Goal: Task Accomplishment & Management: Use online tool/utility

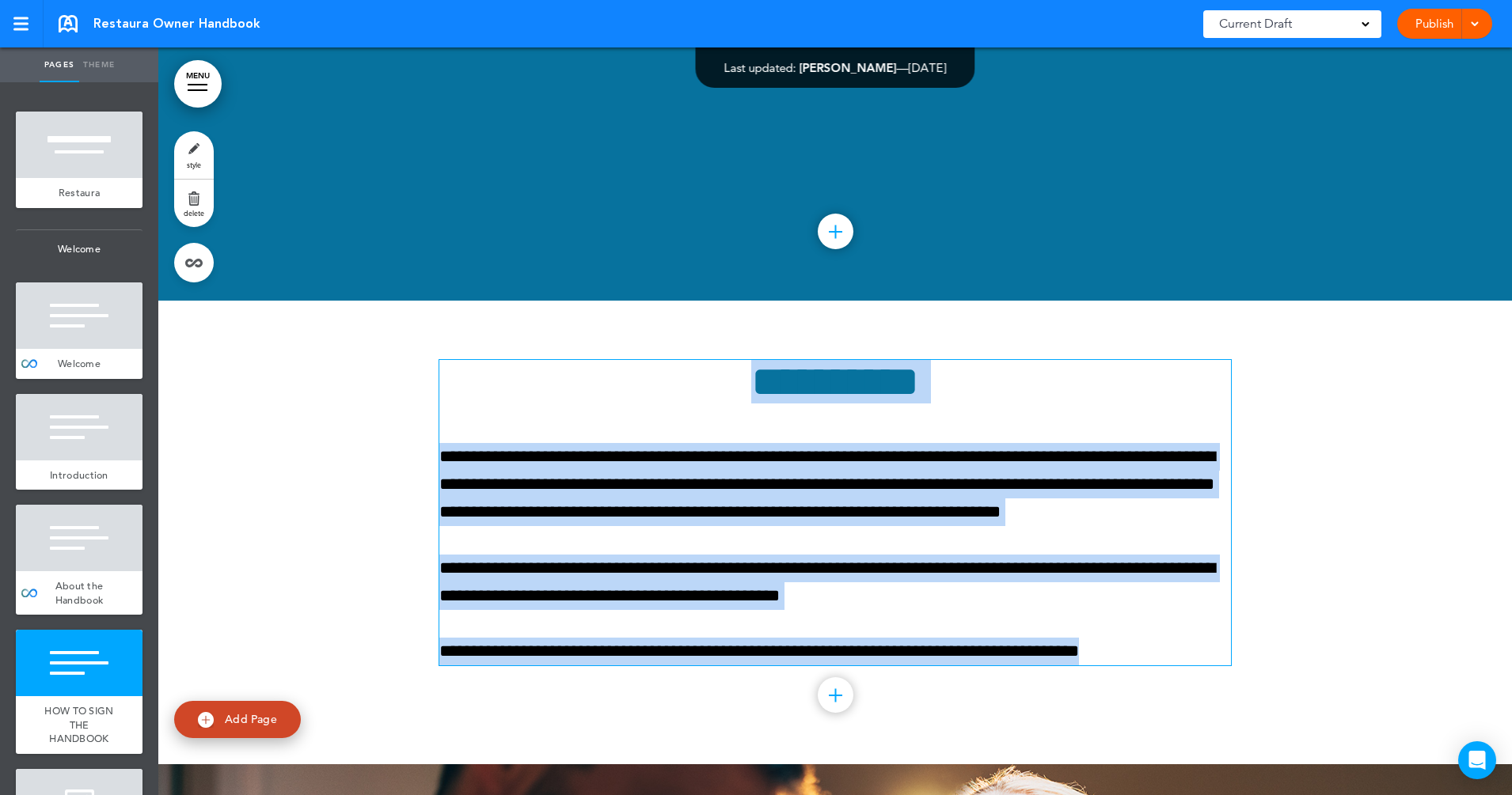
drag, startPoint x: 718, startPoint y: 380, endPoint x: 1214, endPoint y: 642, distance: 560.9
click at [1214, 642] on div "**********" at bounding box center [836, 513] width 792 height 306
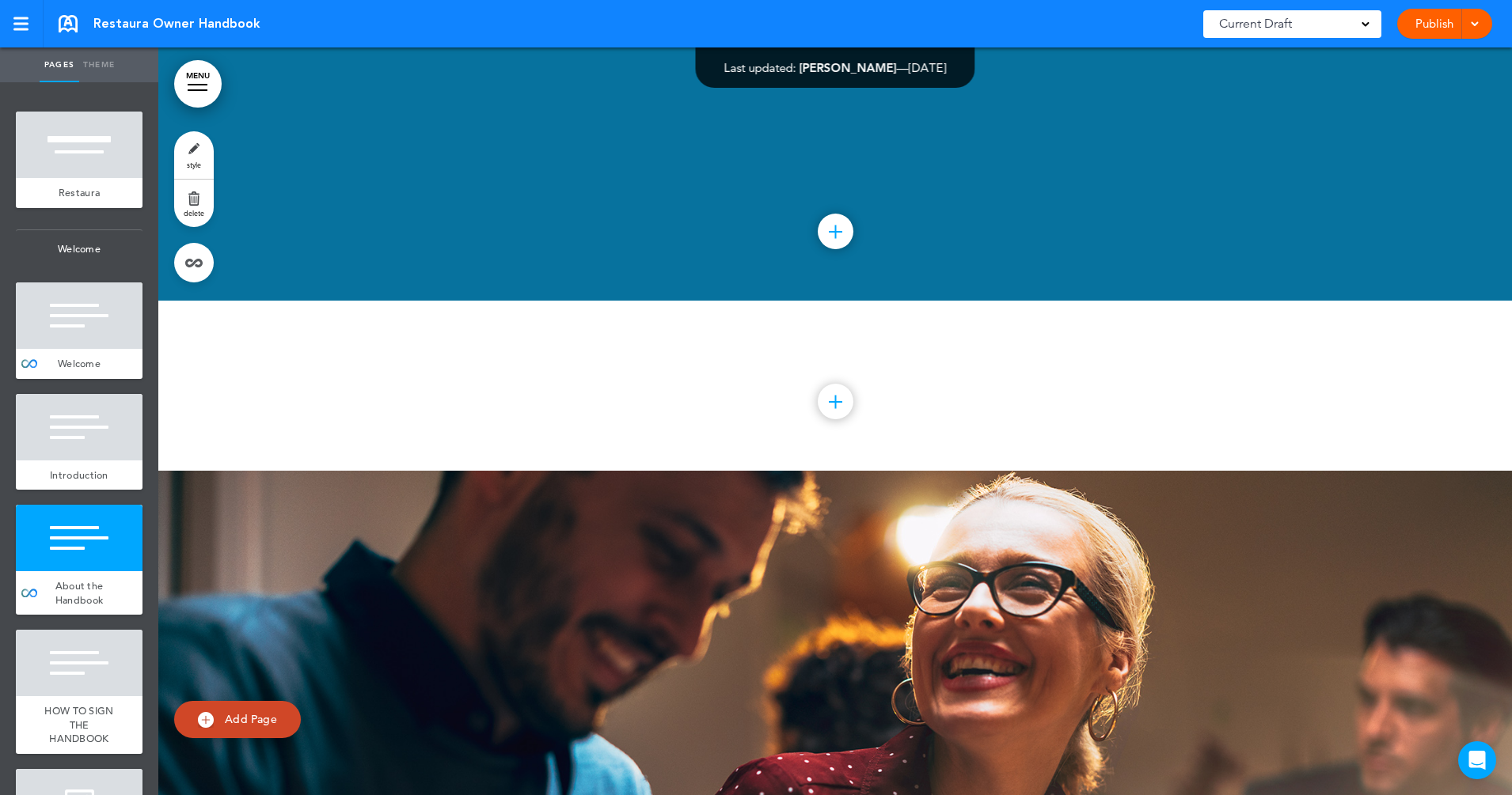
click at [1430, 29] on div "Publish Publish Preview Draft" at bounding box center [1445, 24] width 95 height 30
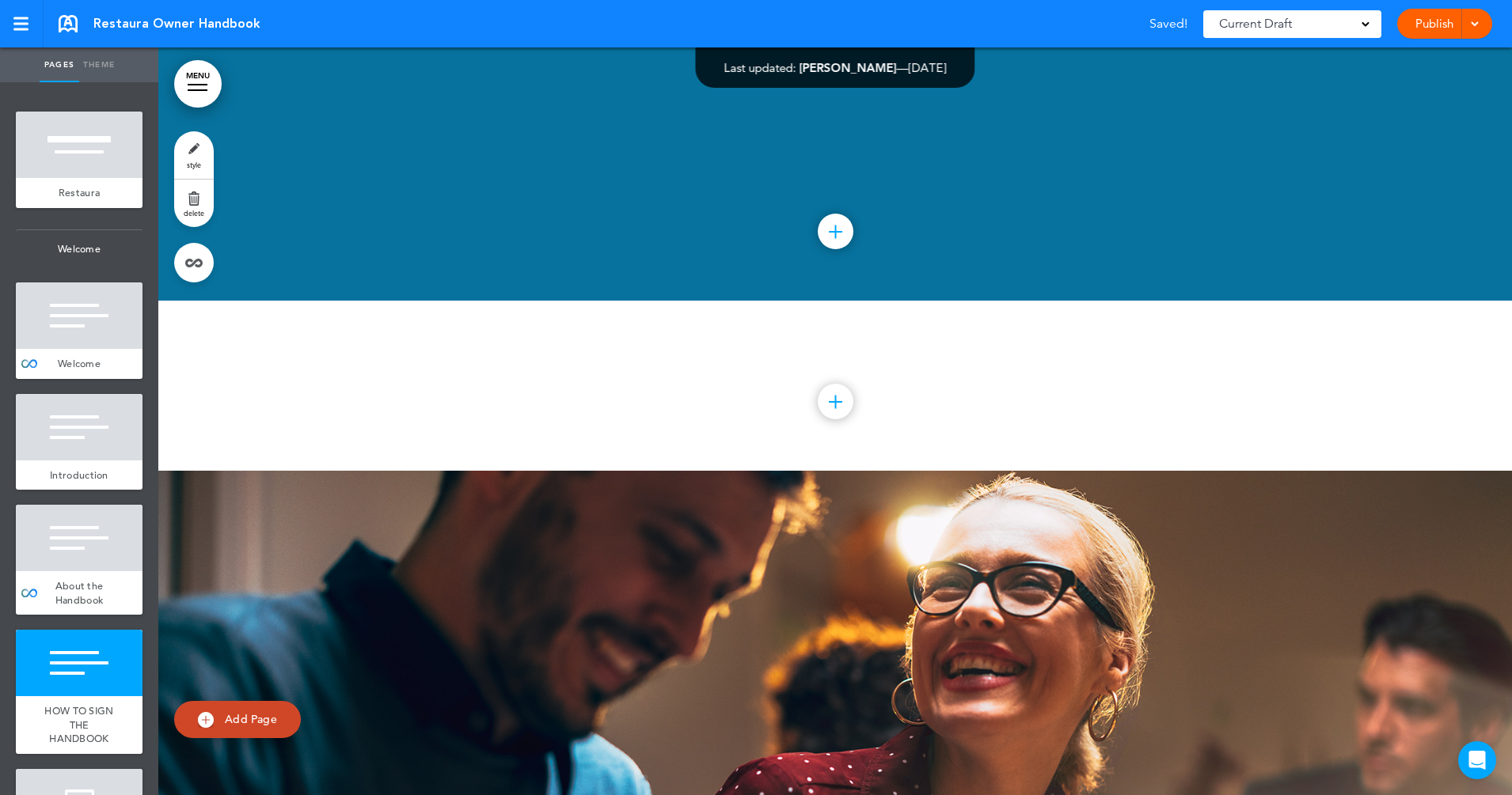
click at [1305, 379] on div at bounding box center [835, 385] width 1354 height 170
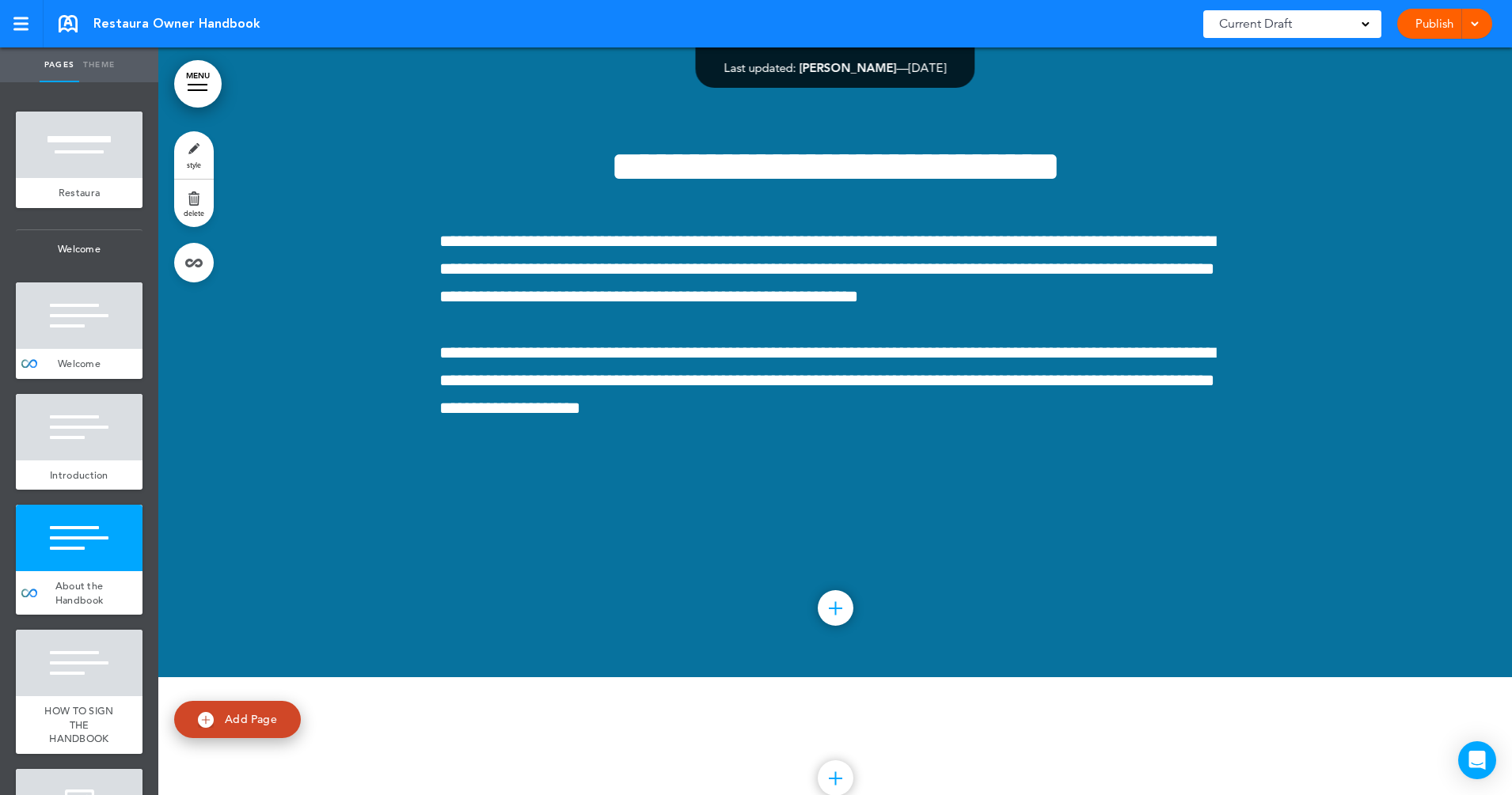
scroll to position [2342, 0]
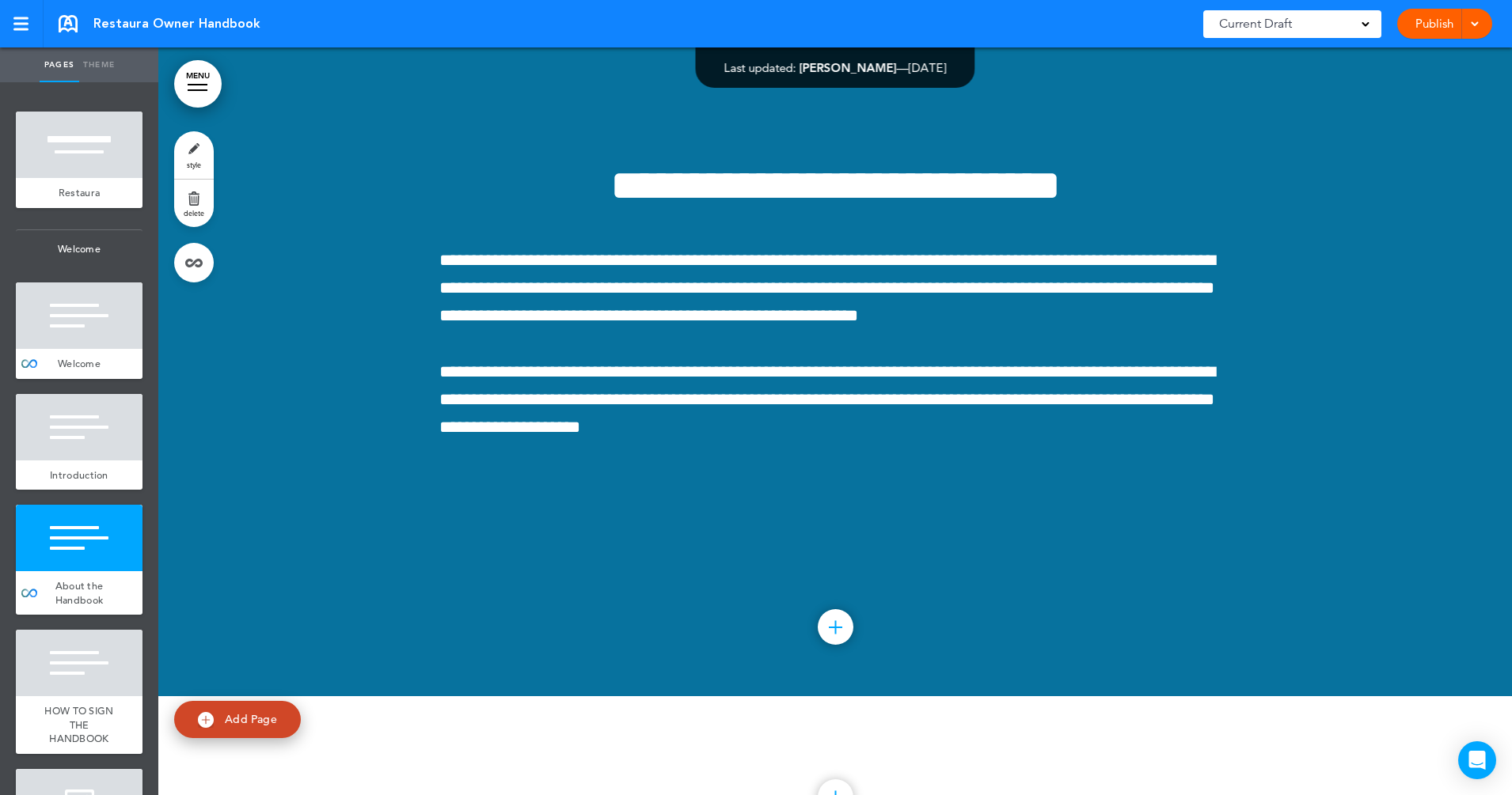
click at [1432, 25] on link "Publish" at bounding box center [1433, 24] width 50 height 30
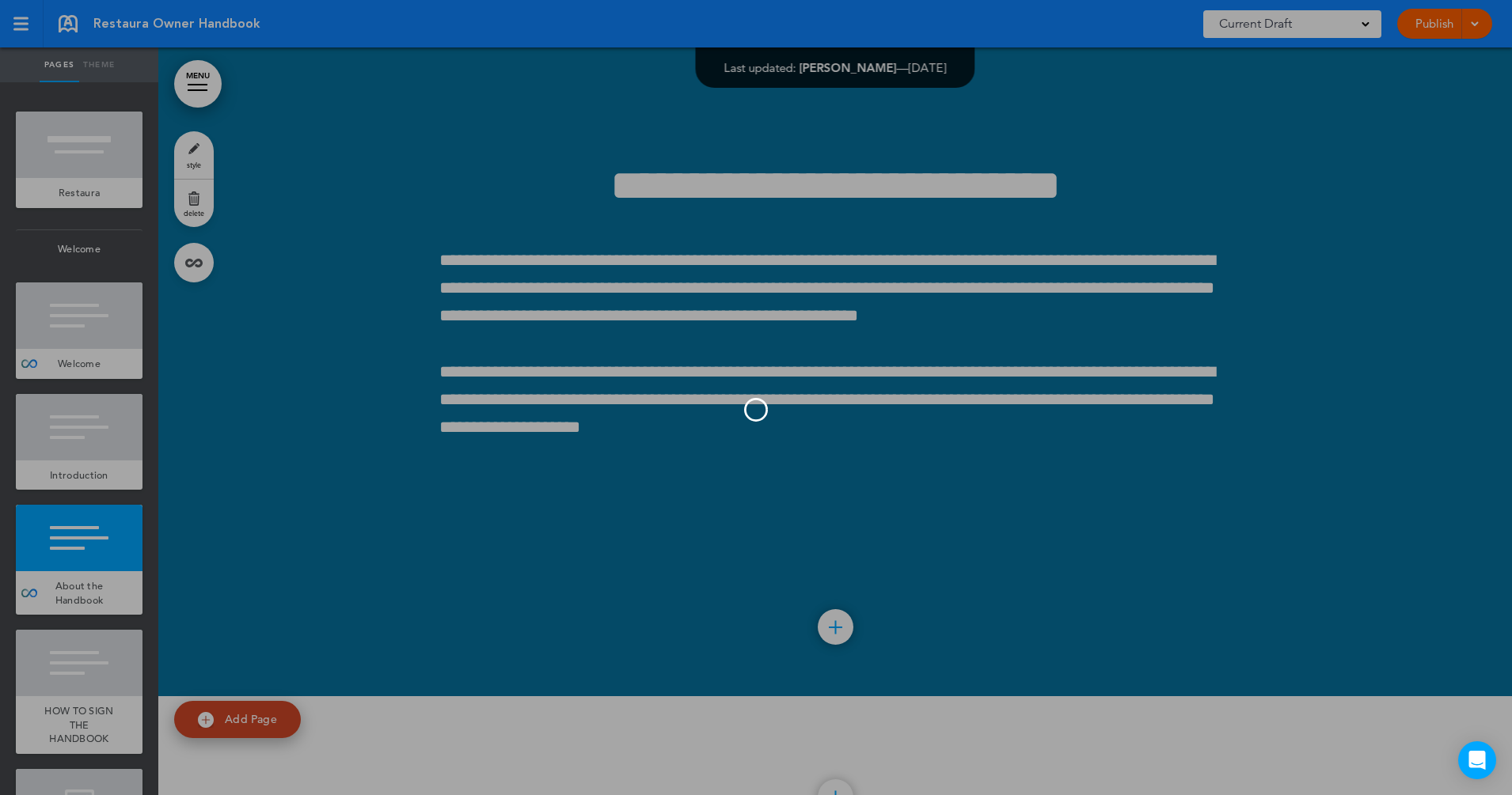
scroll to position [0, 0]
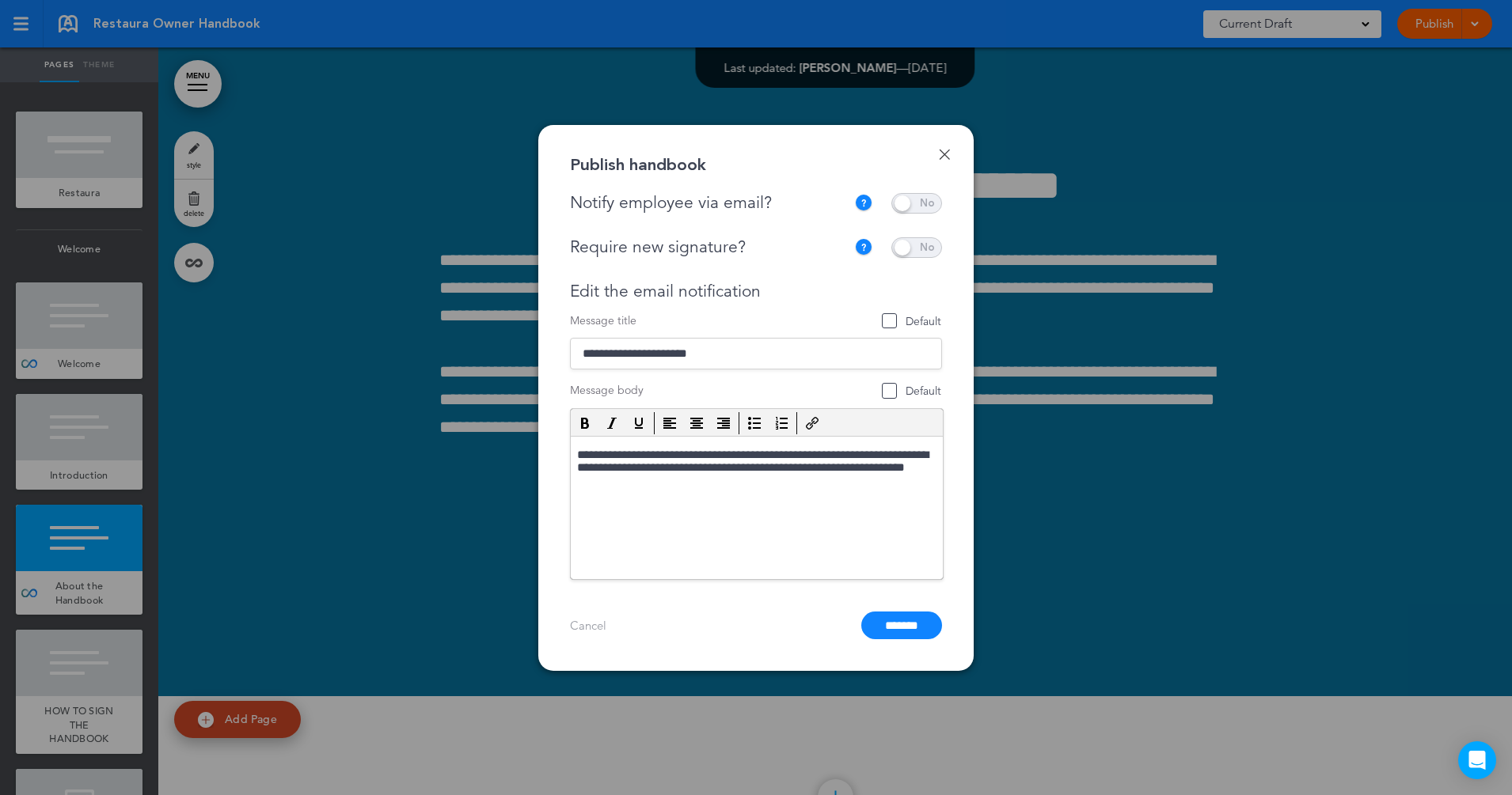
click at [902, 204] on span at bounding box center [917, 204] width 51 height 21
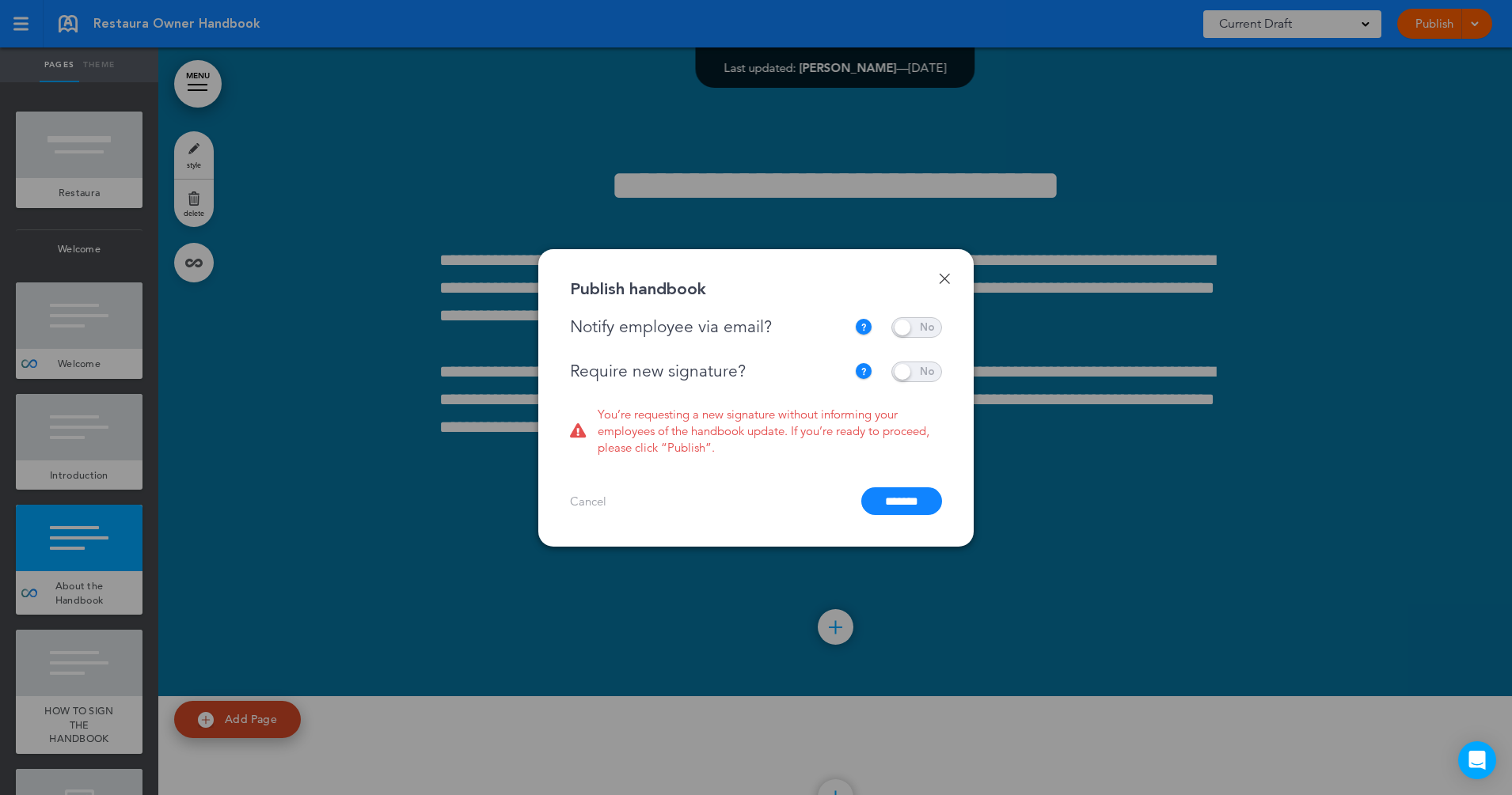
click at [907, 373] on span at bounding box center [917, 372] width 51 height 21
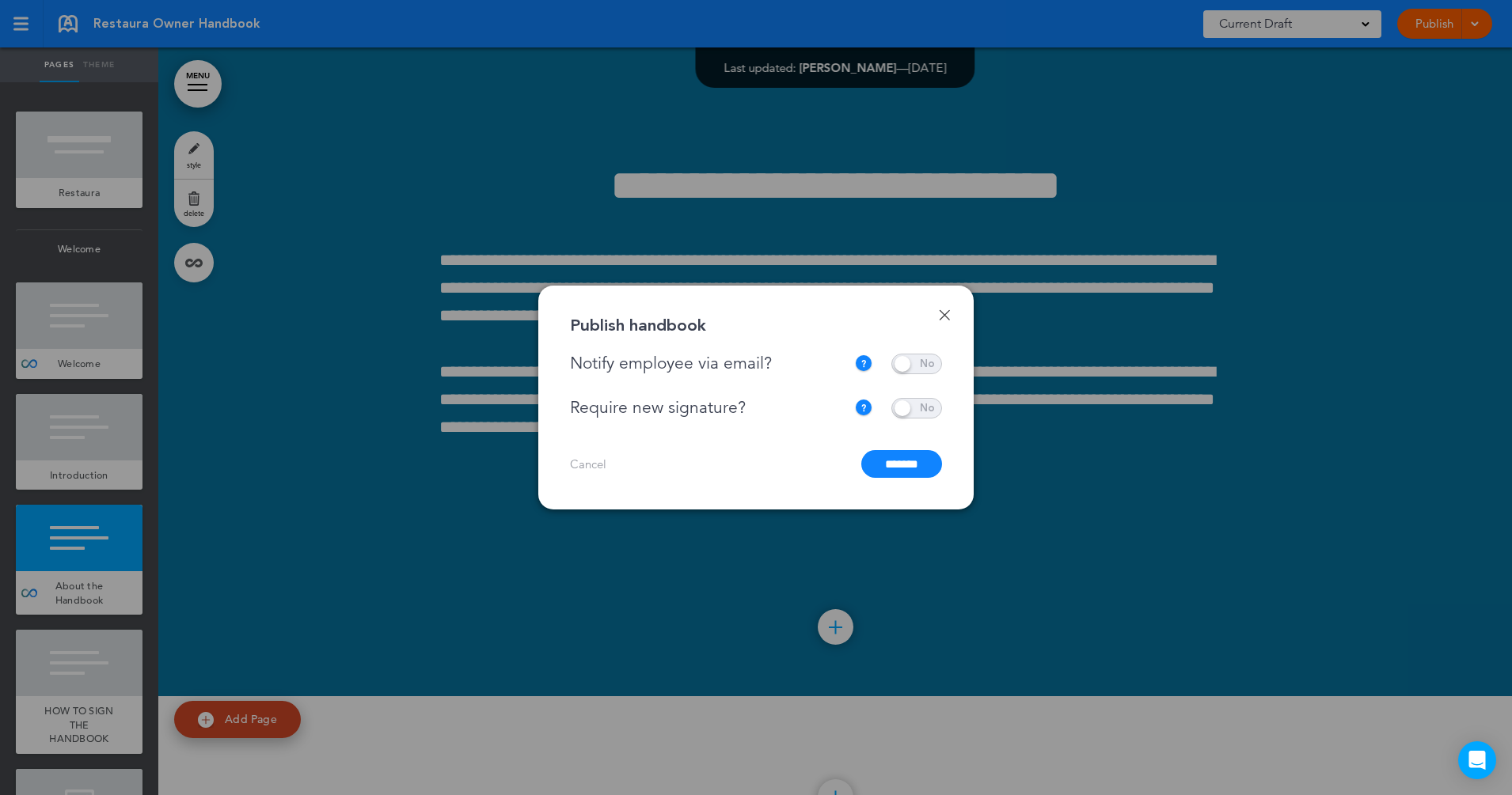
click at [893, 450] on input "*******" at bounding box center [901, 464] width 80 height 28
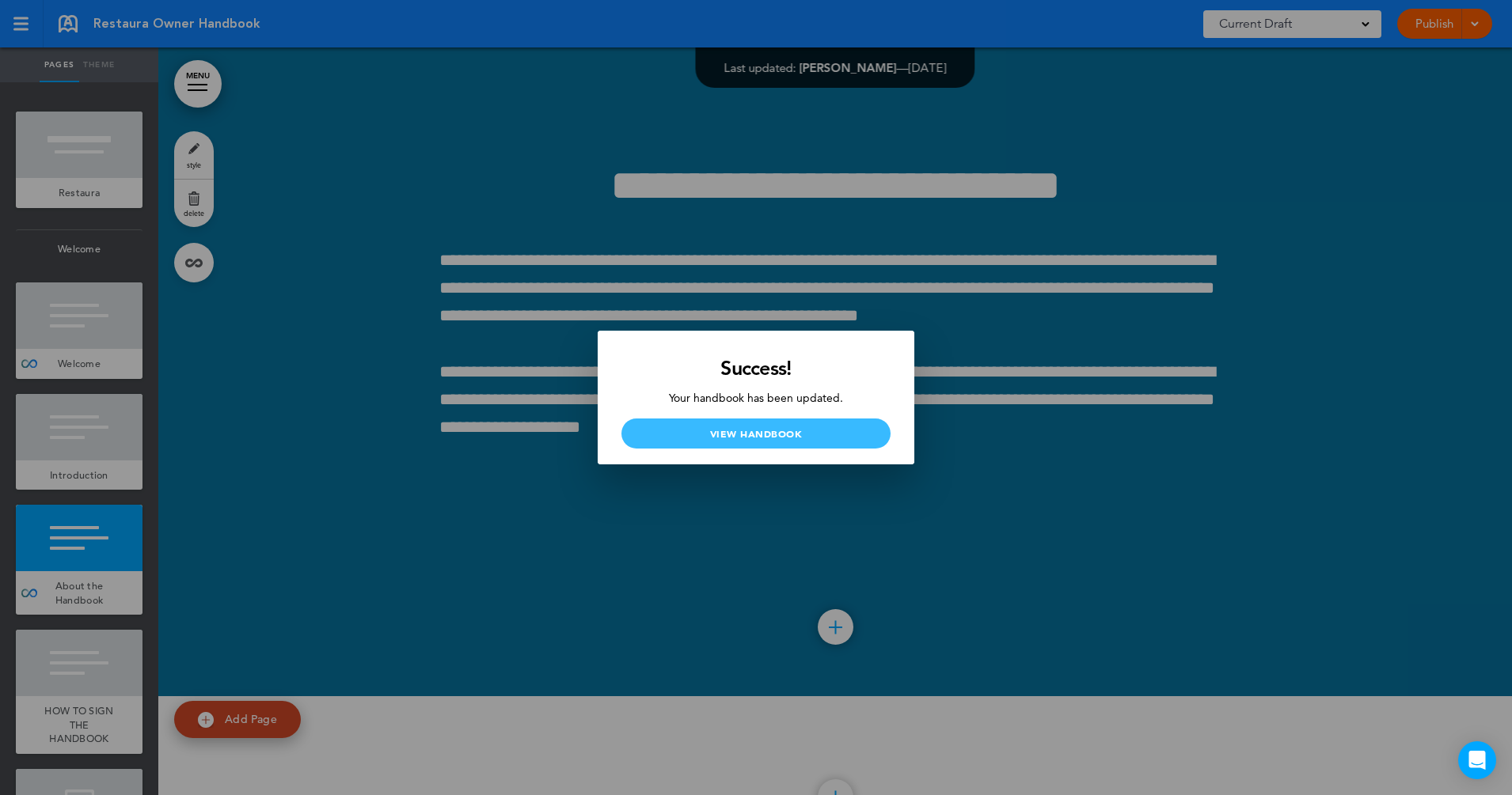
click at [805, 438] on link "View Handbook" at bounding box center [756, 433] width 269 height 30
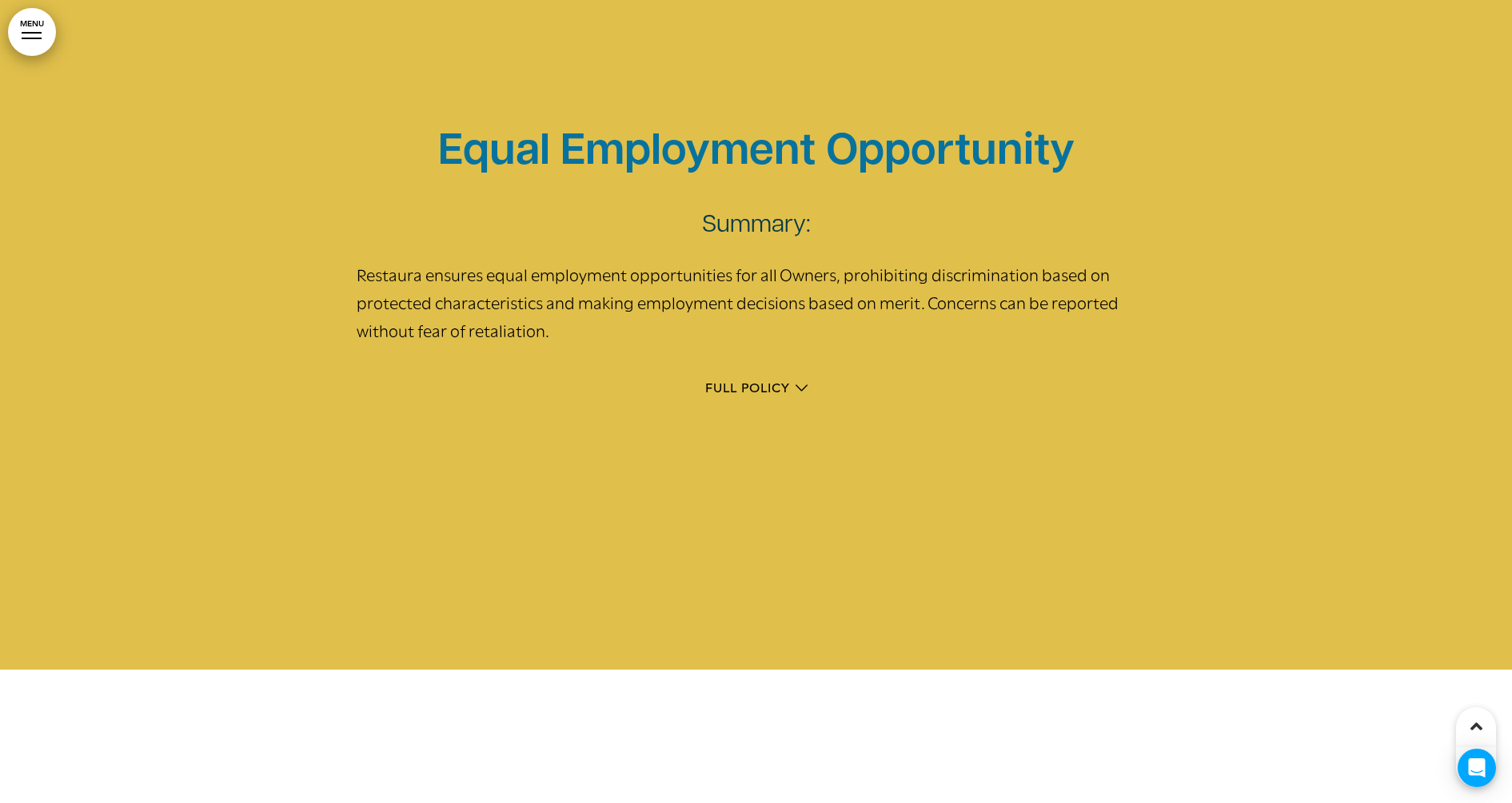
scroll to position [11788, 0]
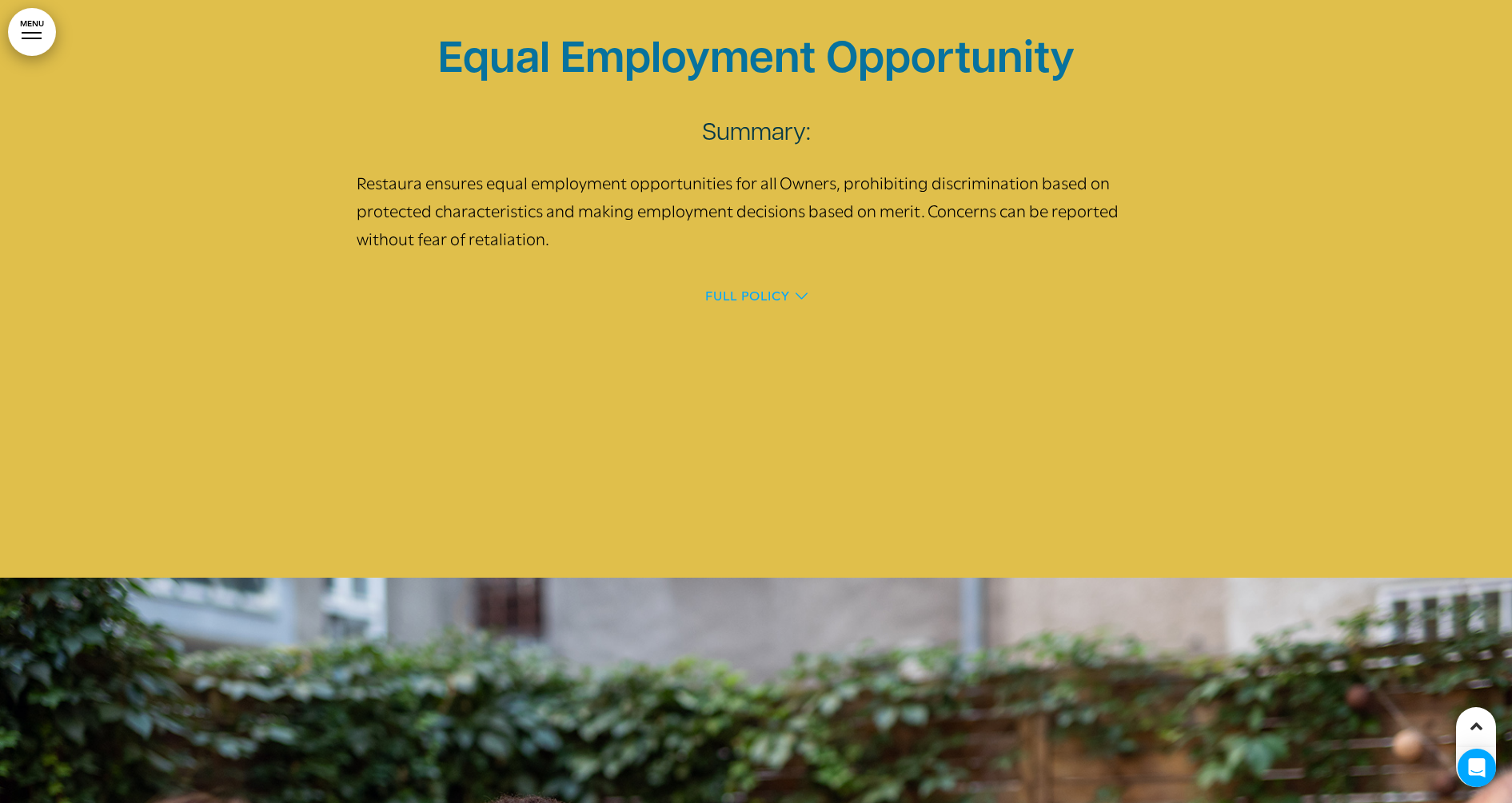
click at [727, 293] on span "FULL POLICY" at bounding box center [748, 296] width 85 height 12
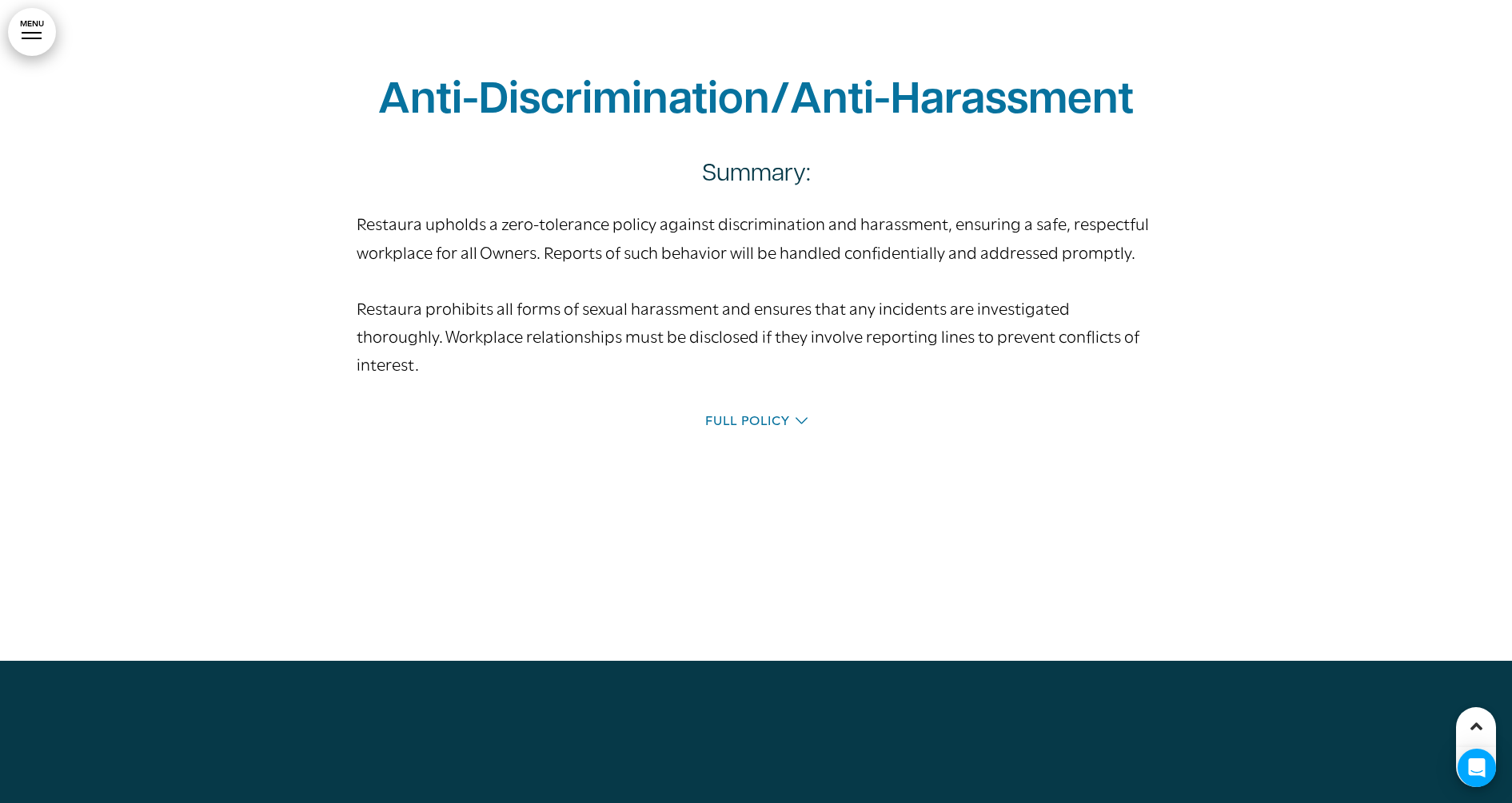
scroll to position [14293, 0]
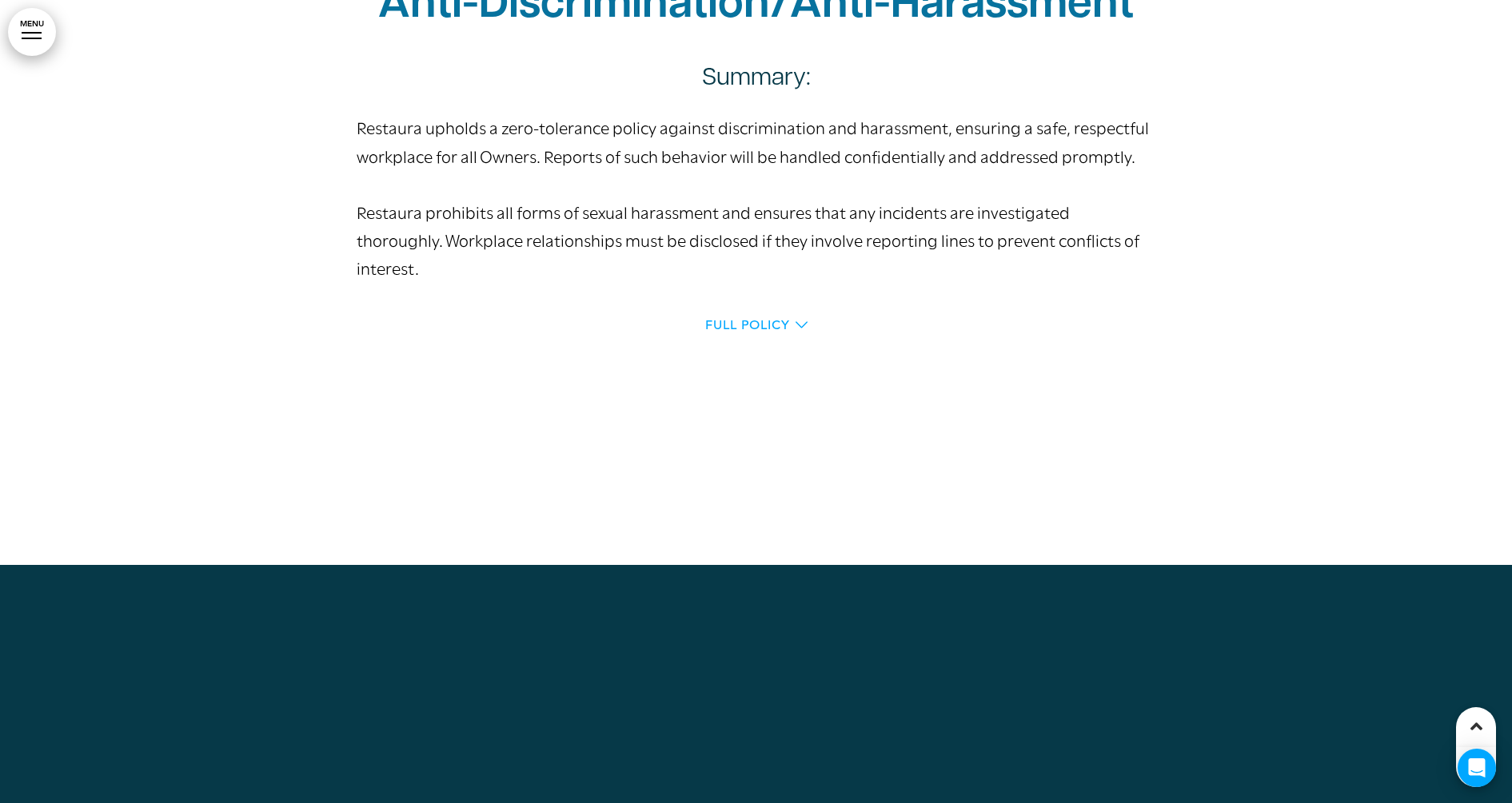
click at [745, 319] on span "FULL POLICY" at bounding box center [748, 325] width 85 height 12
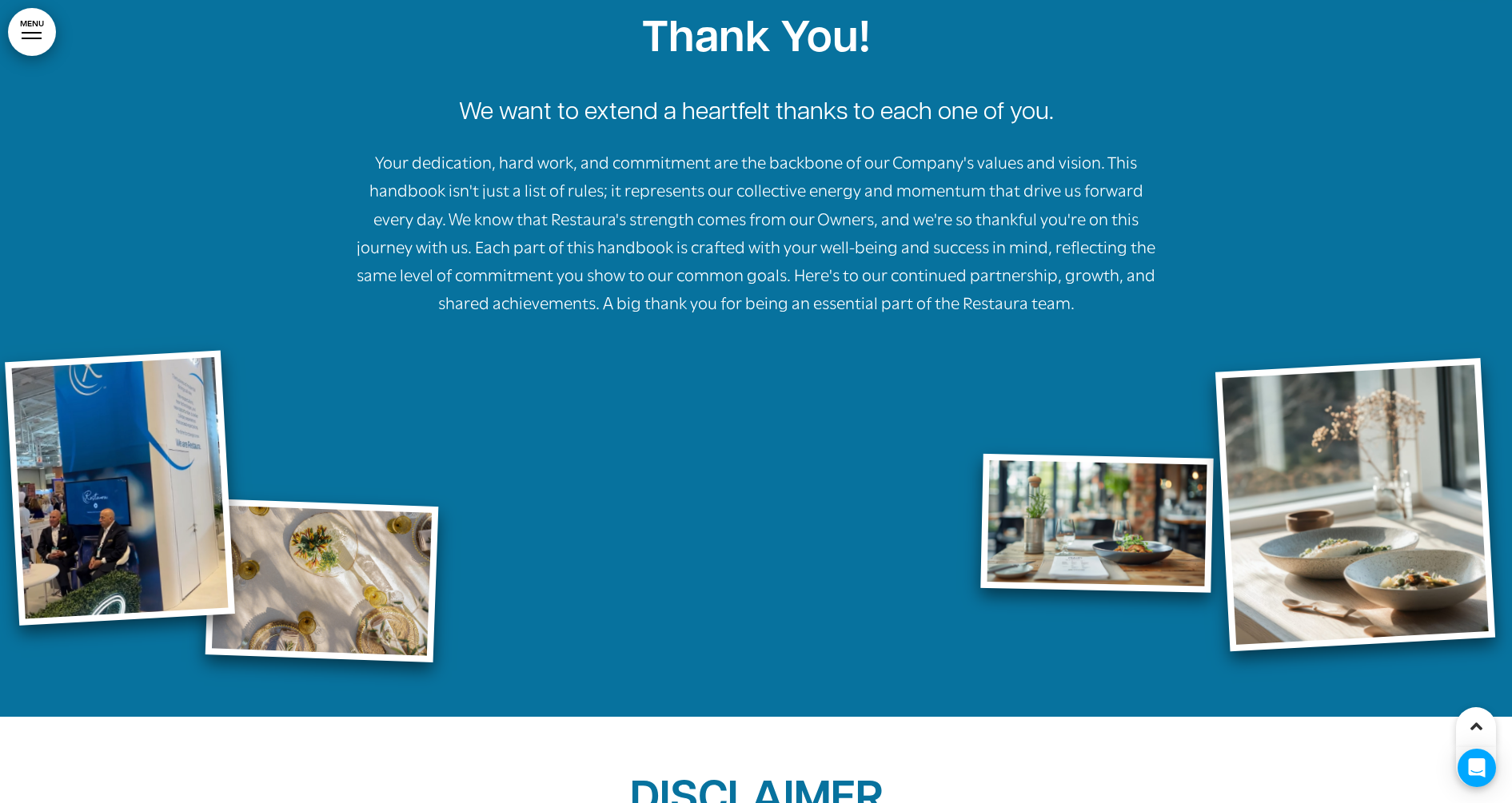
scroll to position [88454, 0]
